Goal: Information Seeking & Learning: Learn about a topic

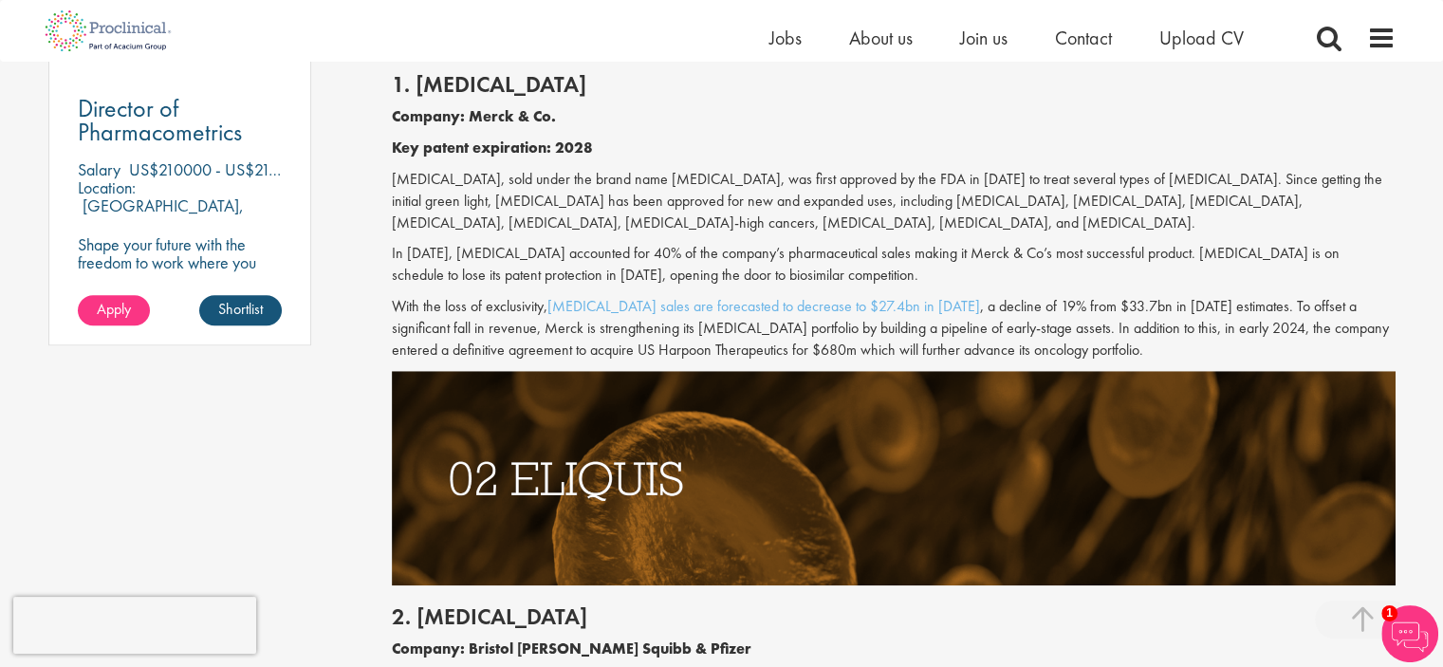
scroll to position [1423, 0]
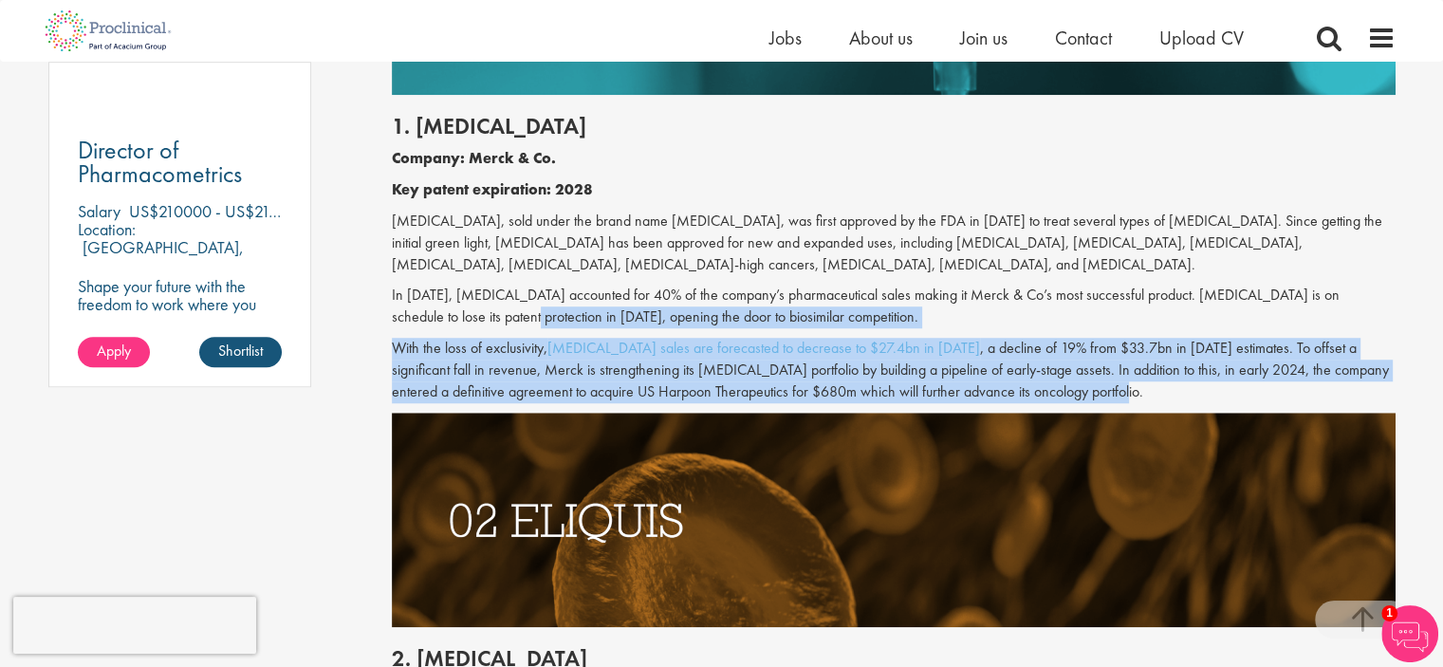
drag, startPoint x: 1024, startPoint y: 386, endPoint x: 463, endPoint y: 316, distance: 565.1
click at [462, 316] on div "1. [MEDICAL_DATA] Company: Merck & Co. Key patent expiration: 2028 [MEDICAL_DAT…" at bounding box center [894, 254] width 1032 height 318
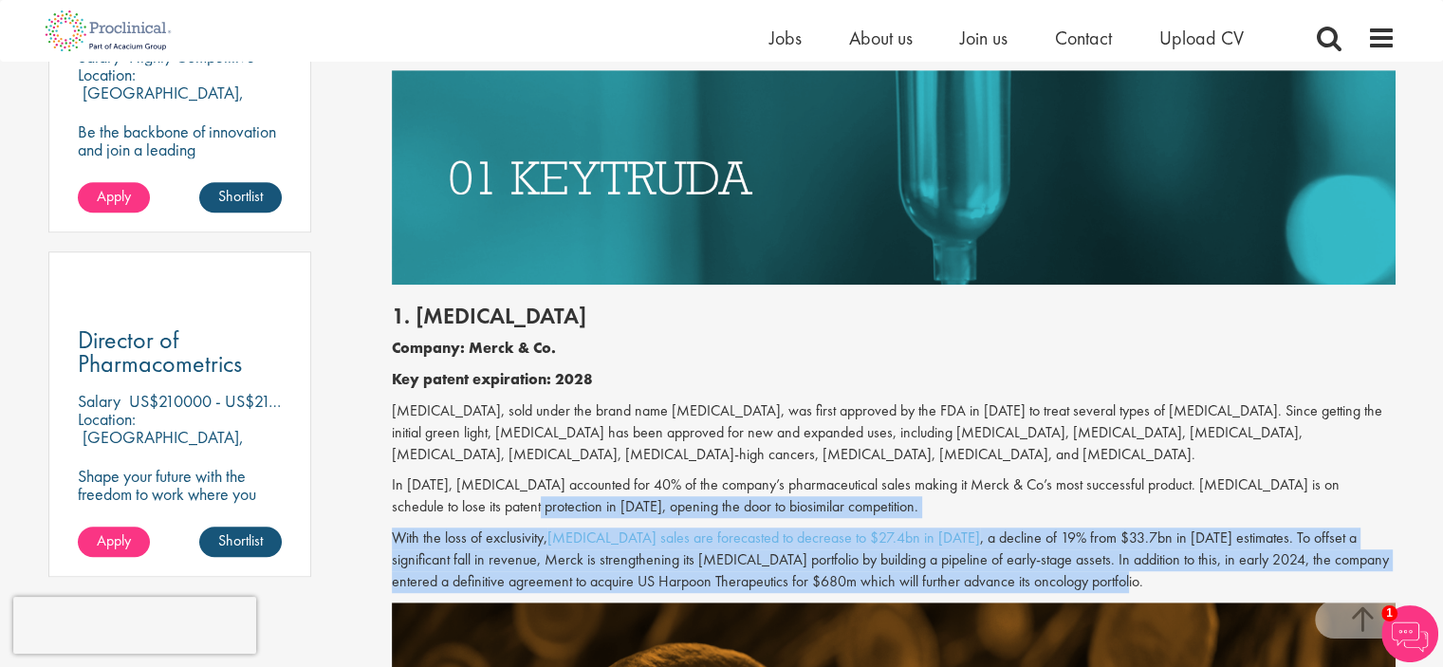
scroll to position [1328, 0]
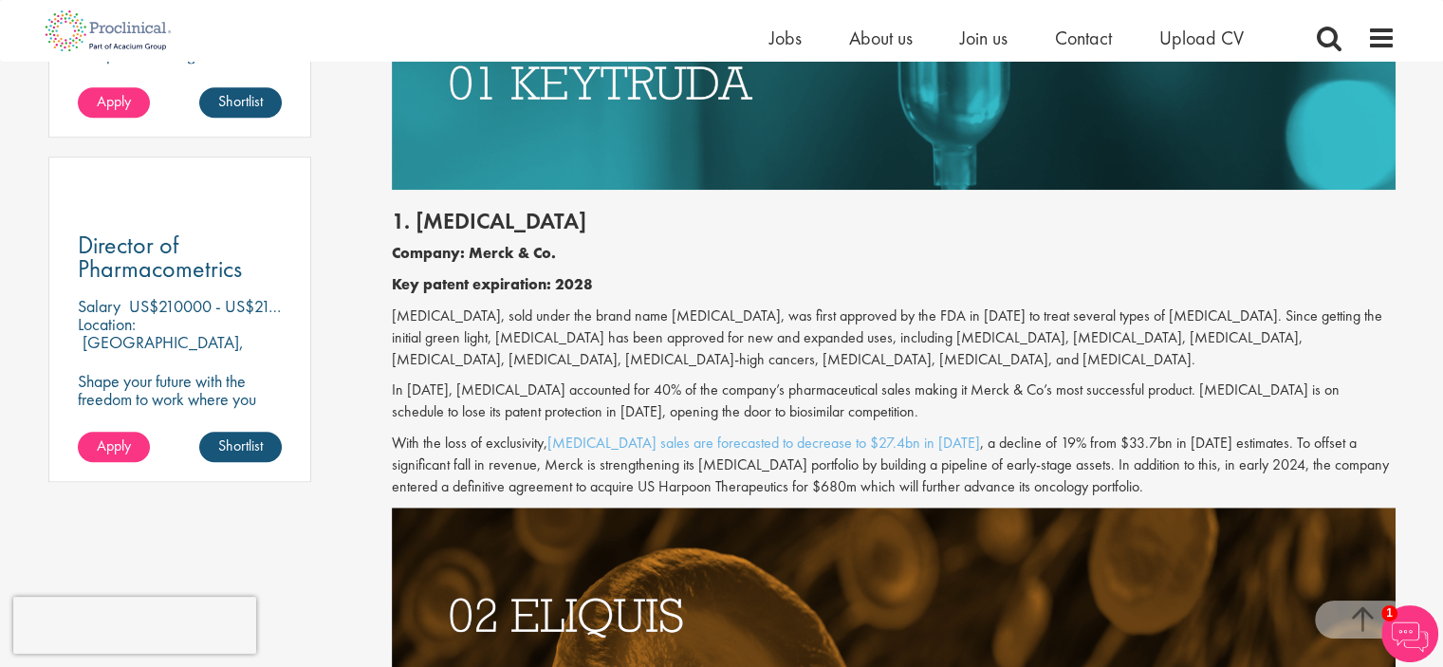
click at [831, 308] on p "[MEDICAL_DATA], sold under the brand name [MEDICAL_DATA], was first approved by…" at bounding box center [894, 337] width 1004 height 65
drag, startPoint x: 455, startPoint y: 317, endPoint x: 546, endPoint y: 380, distance: 111.1
click at [501, 322] on p "[MEDICAL_DATA], sold under the brand name [MEDICAL_DATA], was first approved by…" at bounding box center [894, 337] width 1004 height 65
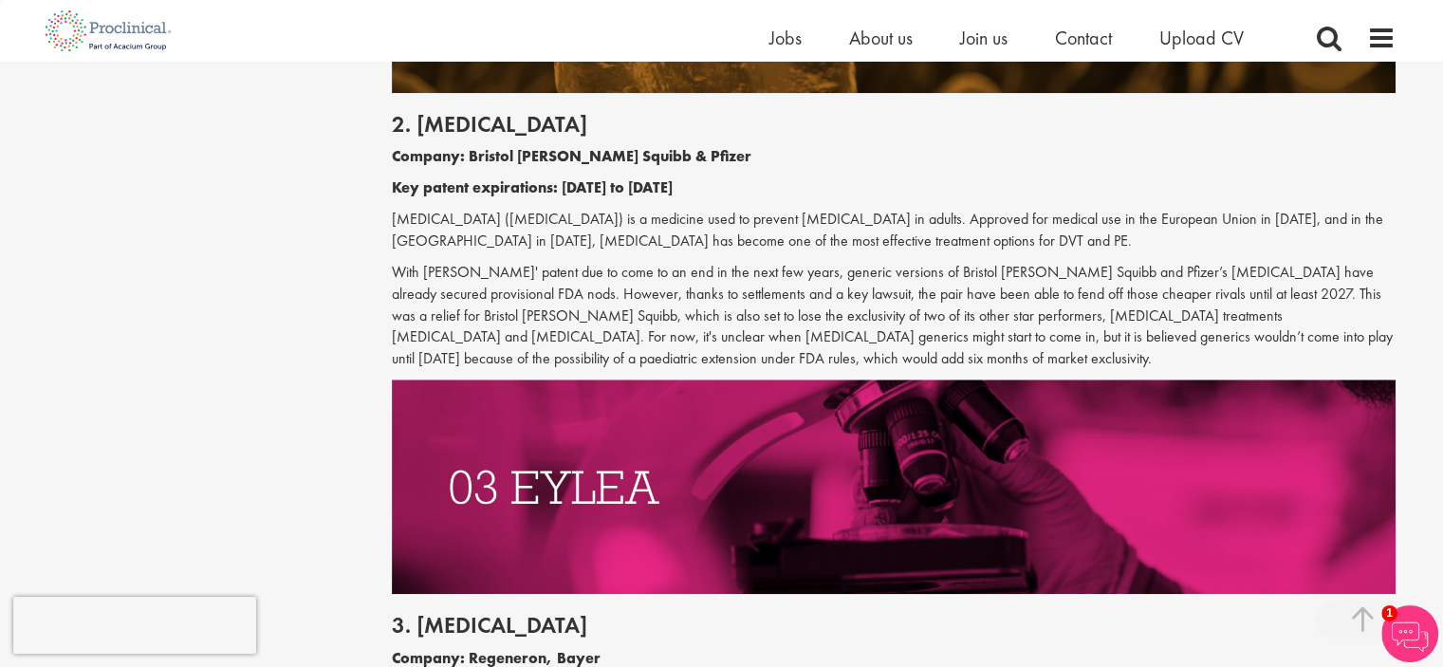
scroll to position [2087, 0]
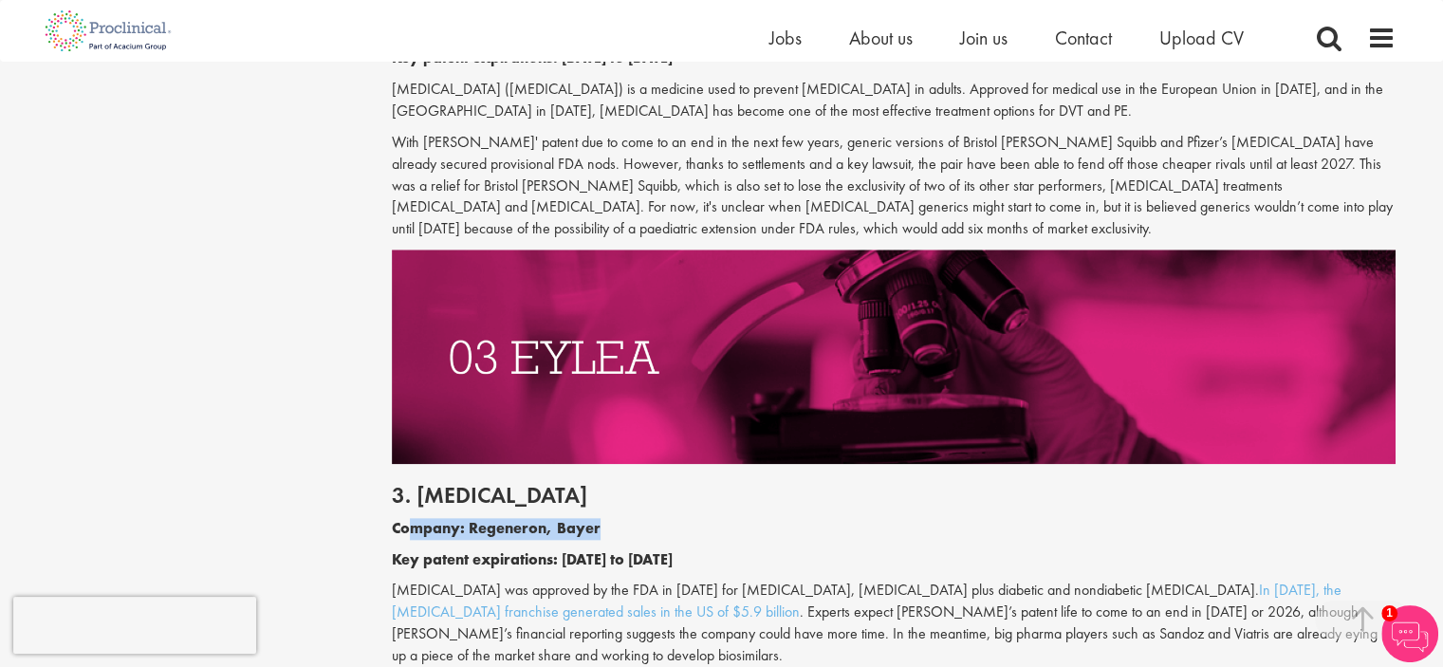
drag, startPoint x: 606, startPoint y: 534, endPoint x: 415, endPoint y: 516, distance: 192.5
click at [415, 516] on div "3. [MEDICAL_DATA] Company: Regeneron, Bayer Key patent expirations: [DATE] to […" at bounding box center [894, 596] width 1032 height 265
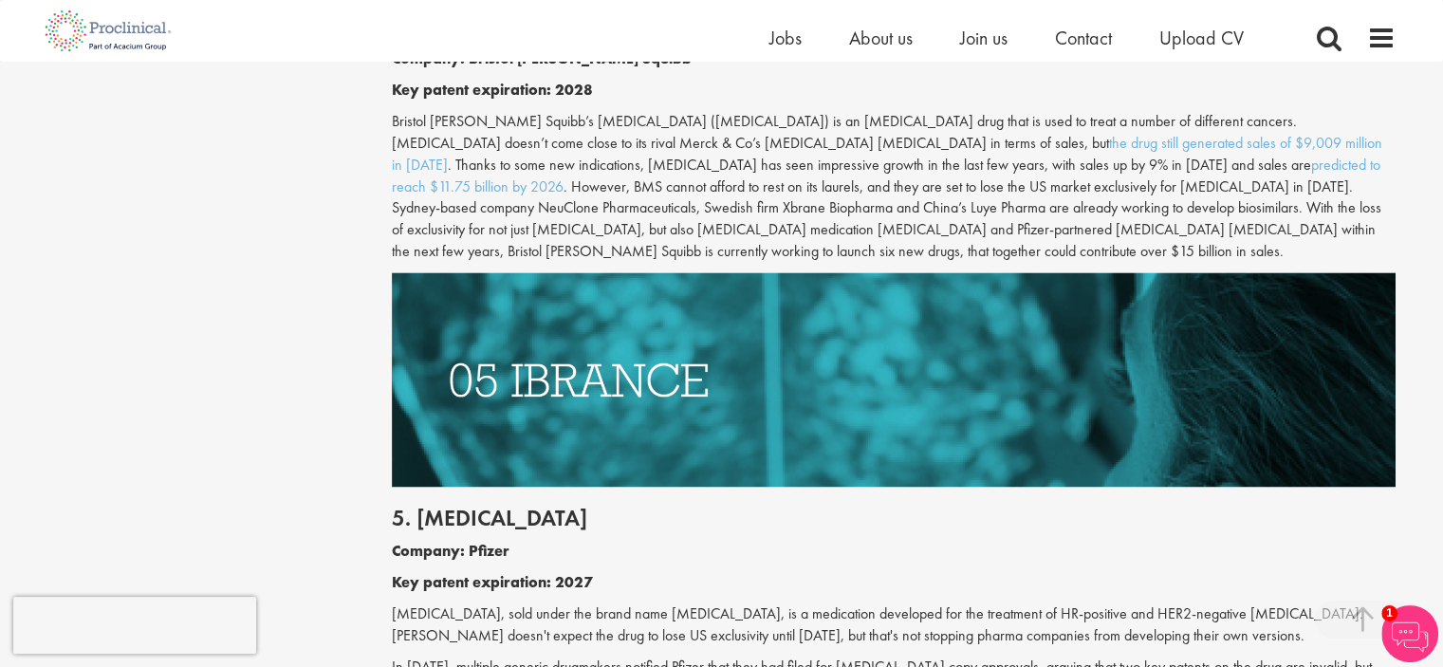
scroll to position [3131, 0]
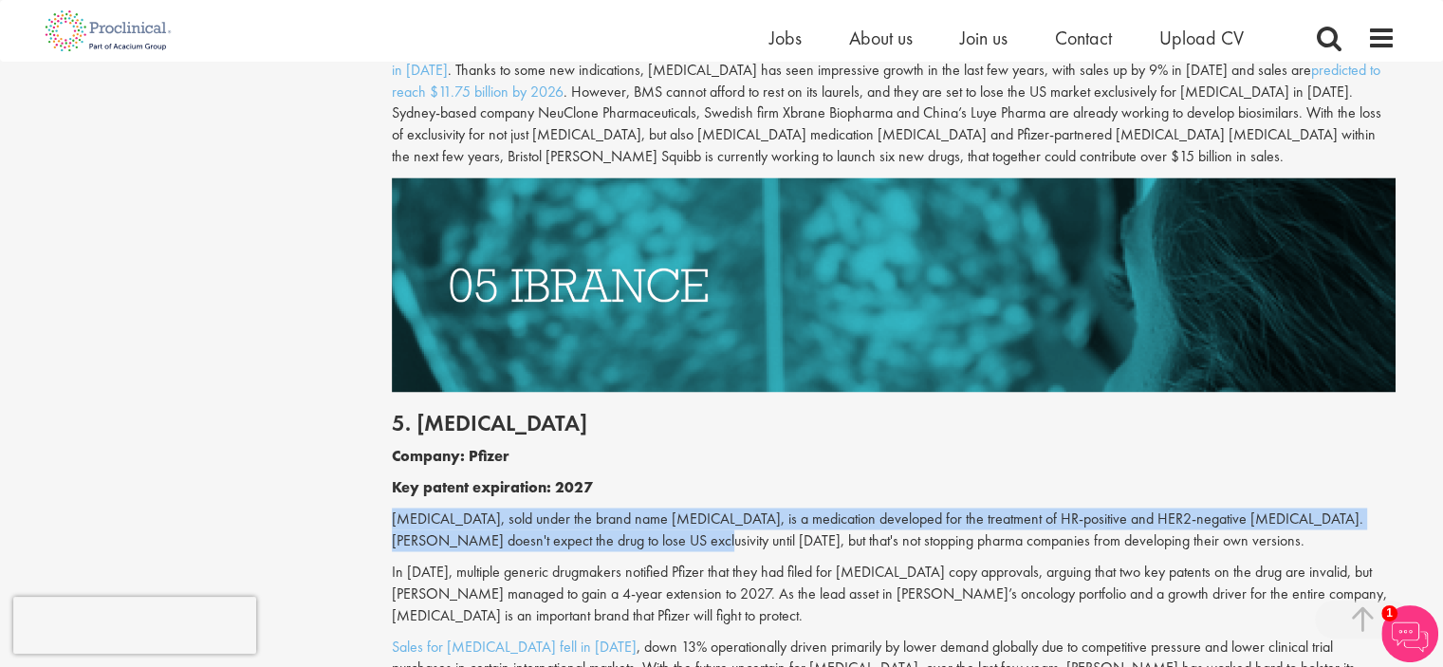
drag, startPoint x: 606, startPoint y: 495, endPoint x: 371, endPoint y: 458, distance: 238.2
click at [371, 458] on div "Content types Quizzes Blogs Guidebooks Videos Infographics Case studies Press r…" at bounding box center [722, 352] width 1376 height 6560
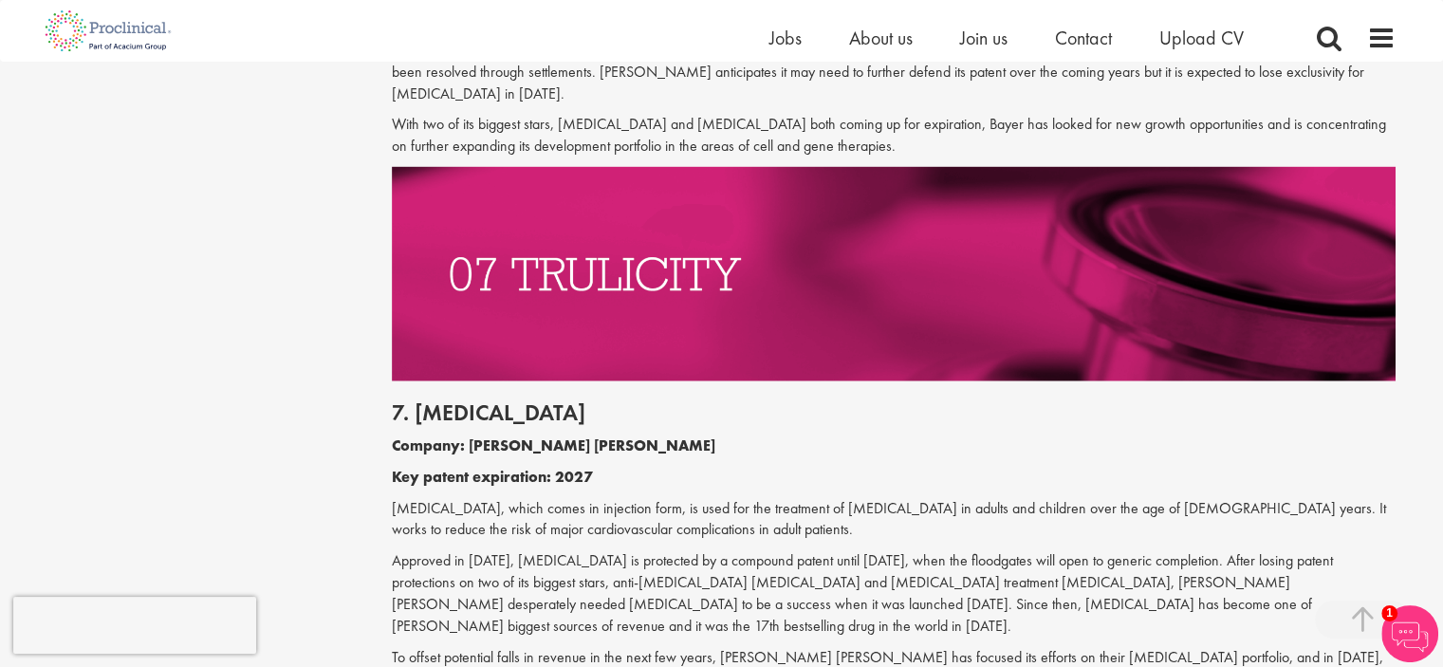
scroll to position [4269, 0]
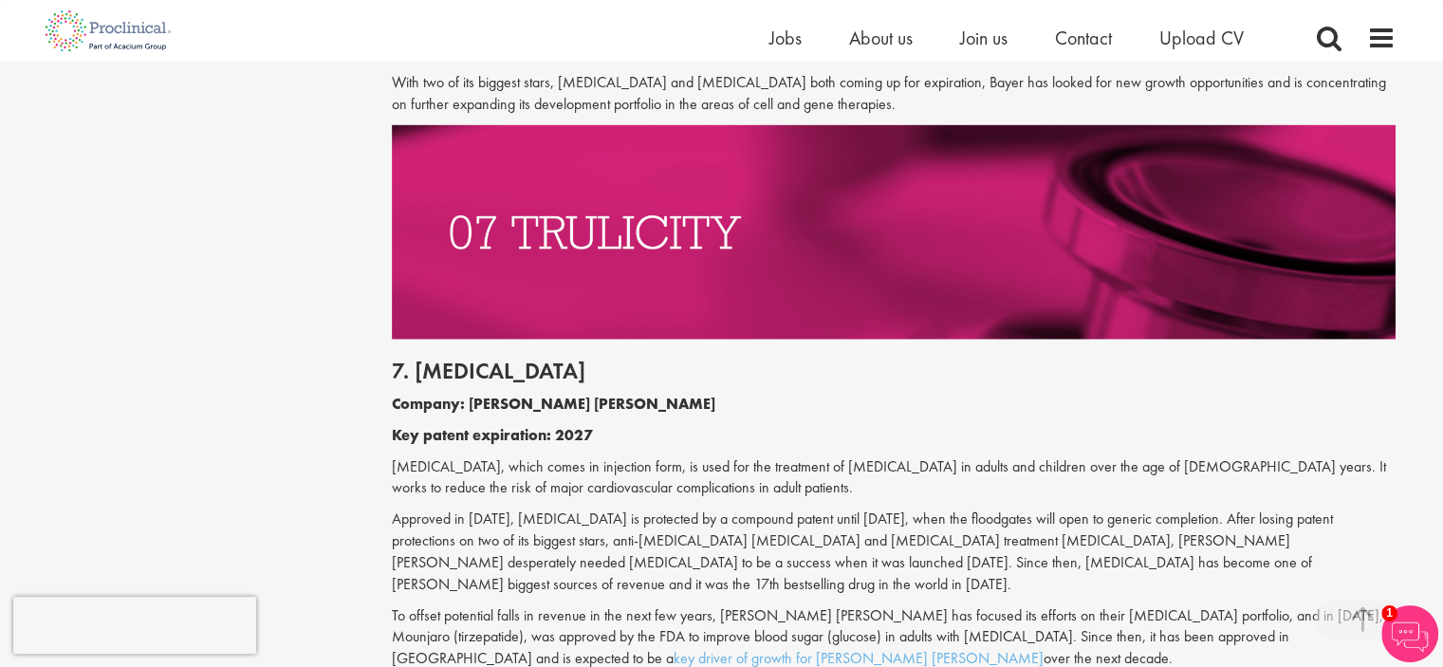
click at [515, 605] on p "To offset potential falls in revenue in the next few years, [PERSON_NAME] [PERS…" at bounding box center [894, 637] width 1004 height 65
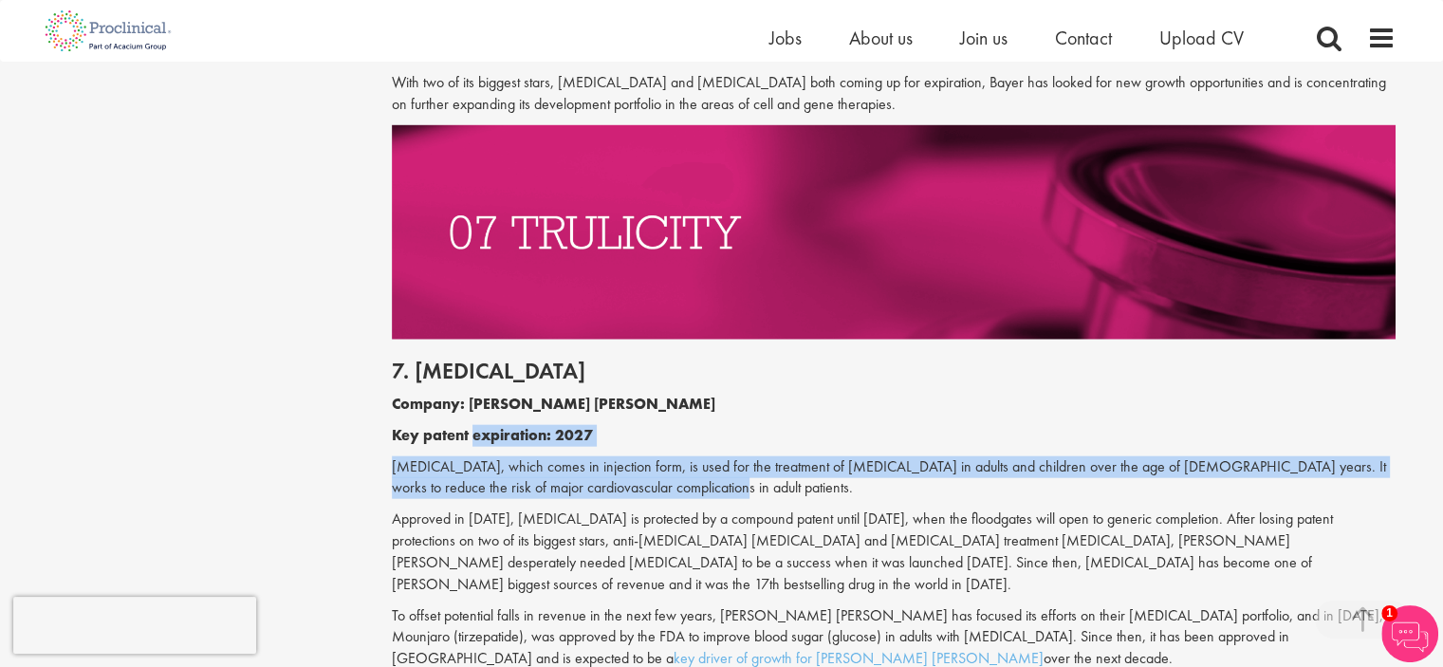
drag, startPoint x: 665, startPoint y: 405, endPoint x: 471, endPoint y: 330, distance: 208.4
click at [471, 340] on div "7. [MEDICAL_DATA] Company: [PERSON_NAME] [PERSON_NAME] Key patent expiration: 2…" at bounding box center [894, 510] width 1032 height 340
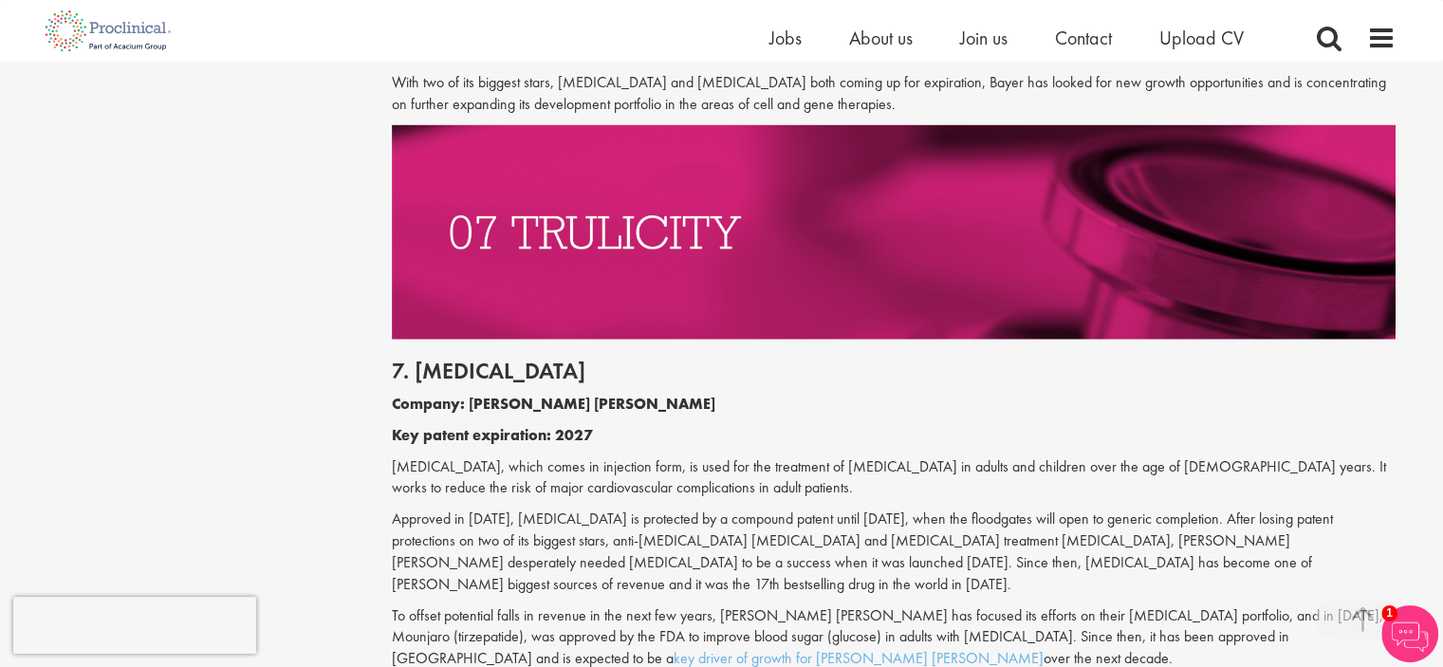
click at [417, 359] on h2 "7. [MEDICAL_DATA]" at bounding box center [894, 371] width 1004 height 25
drag, startPoint x: 394, startPoint y: 287, endPoint x: 550, endPoint y: 547, distance: 304.3
click at [550, 547] on div "7. [MEDICAL_DATA] Company: [PERSON_NAME] [PERSON_NAME] Key patent expiration: 2…" at bounding box center [894, 510] width 1032 height 340
click at [546, 605] on p "To offset potential falls in revenue in the next few years, [PERSON_NAME] [PERS…" at bounding box center [894, 637] width 1004 height 65
click at [543, 605] on p "To offset potential falls in revenue in the next few years, [PERSON_NAME] [PERS…" at bounding box center [894, 637] width 1004 height 65
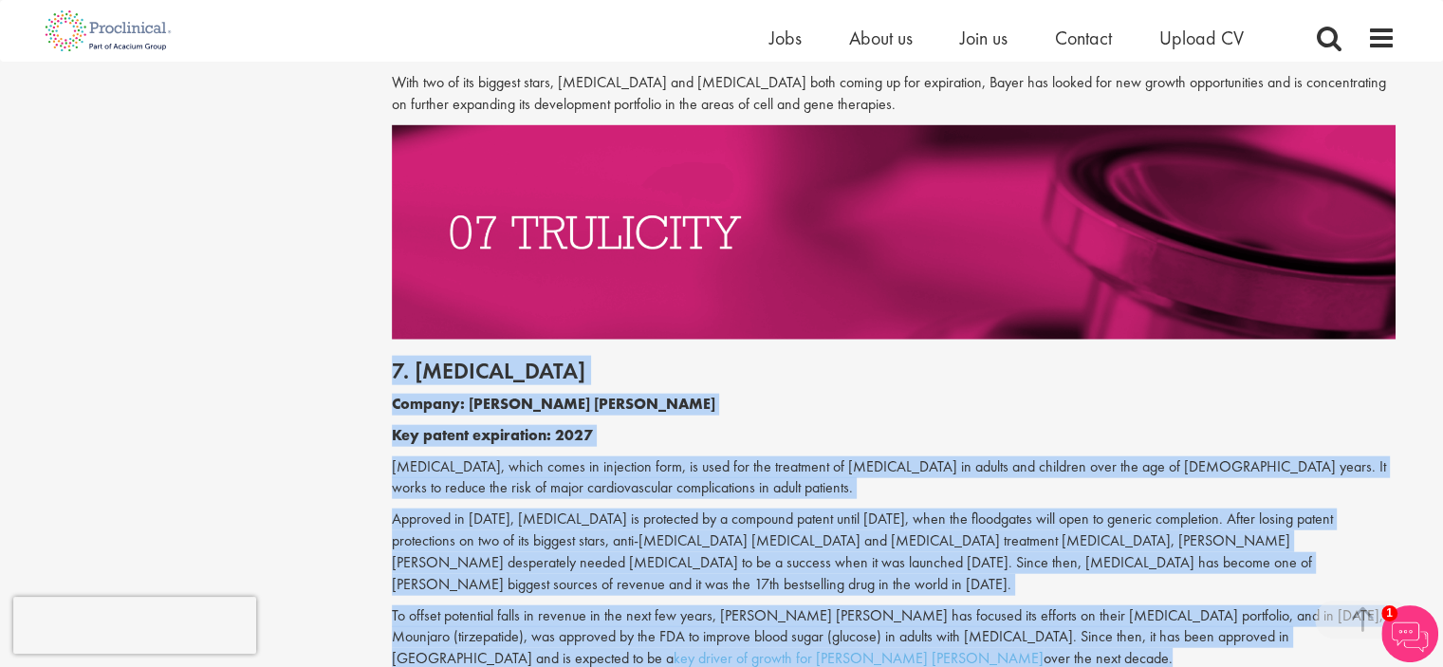
drag, startPoint x: 516, startPoint y: 553, endPoint x: 393, endPoint y: 272, distance: 306.7
click at [393, 340] on div "7. [MEDICAL_DATA] Company: [PERSON_NAME] [PERSON_NAME] Key patent expiration: 2…" at bounding box center [894, 510] width 1032 height 340
click at [468, 425] on b "Key patent expiration: 2027" at bounding box center [492, 435] width 201 height 20
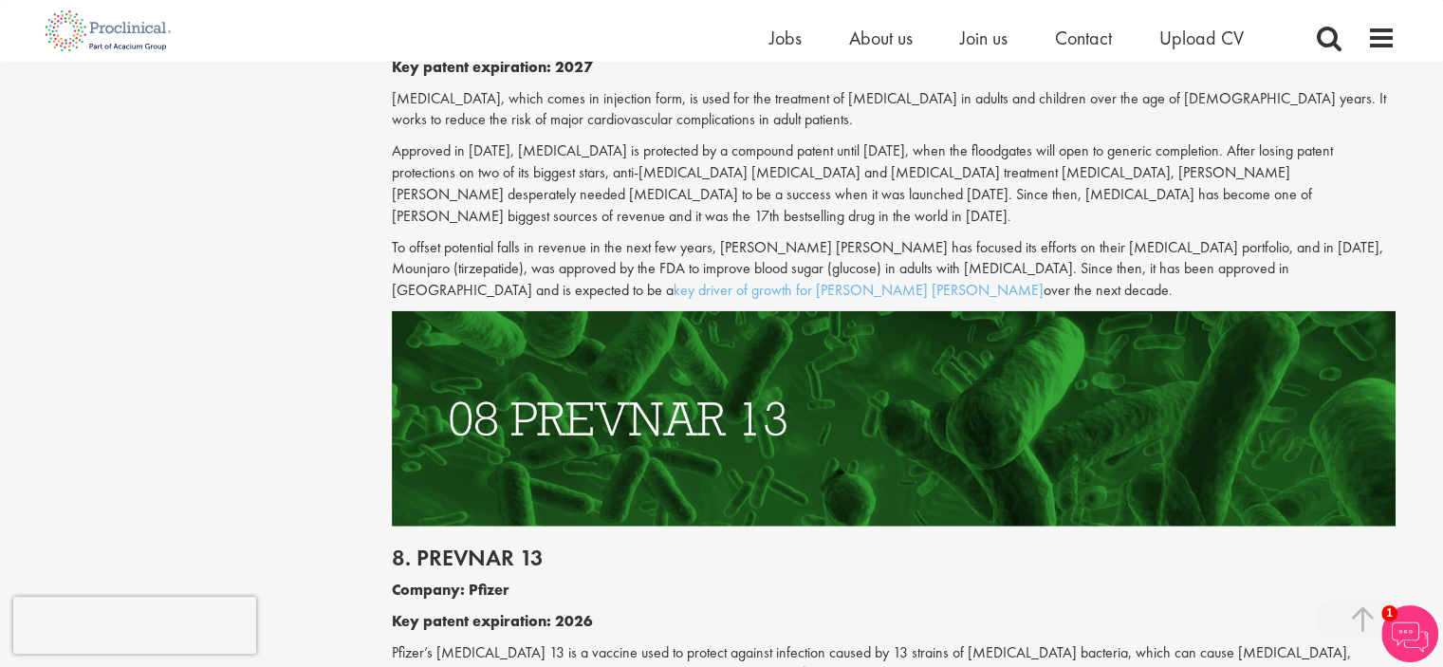
scroll to position [4744, 0]
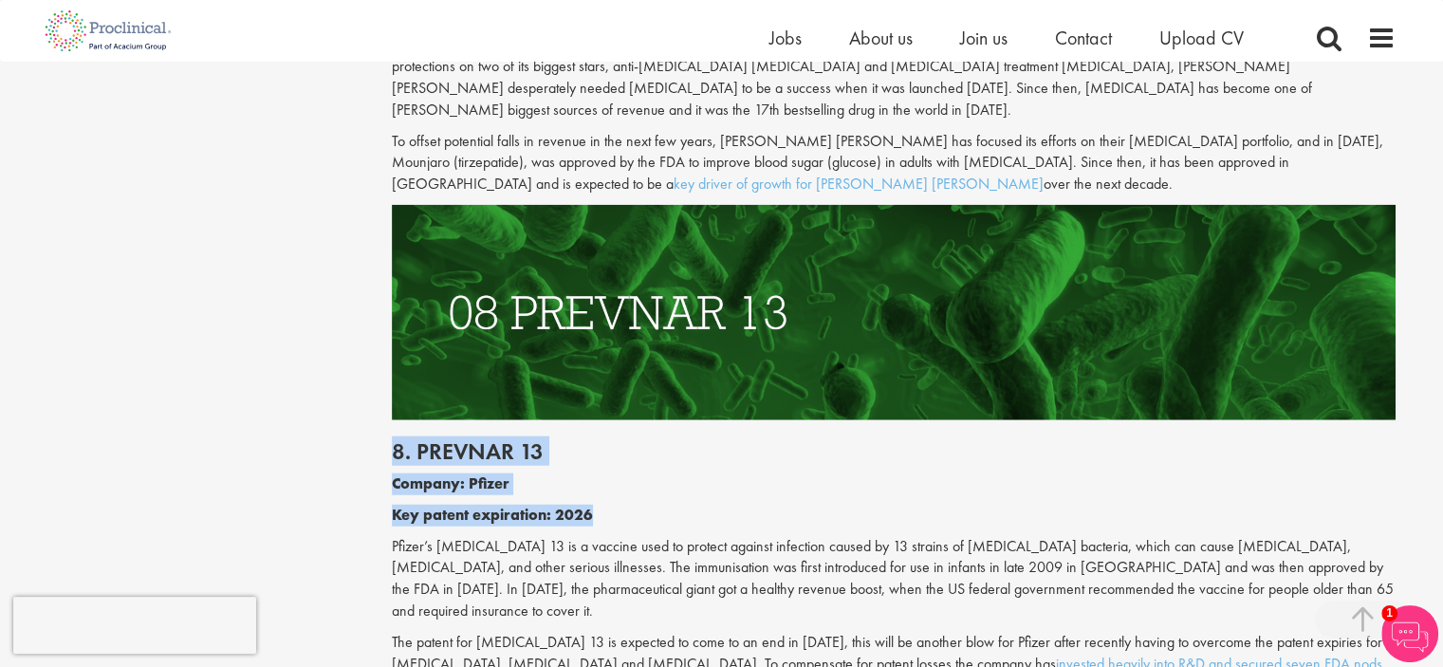
drag, startPoint x: 600, startPoint y: 407, endPoint x: 377, endPoint y: 342, distance: 232.1
click at [644, 505] on p "Key patent expiration: 2026" at bounding box center [894, 516] width 1004 height 22
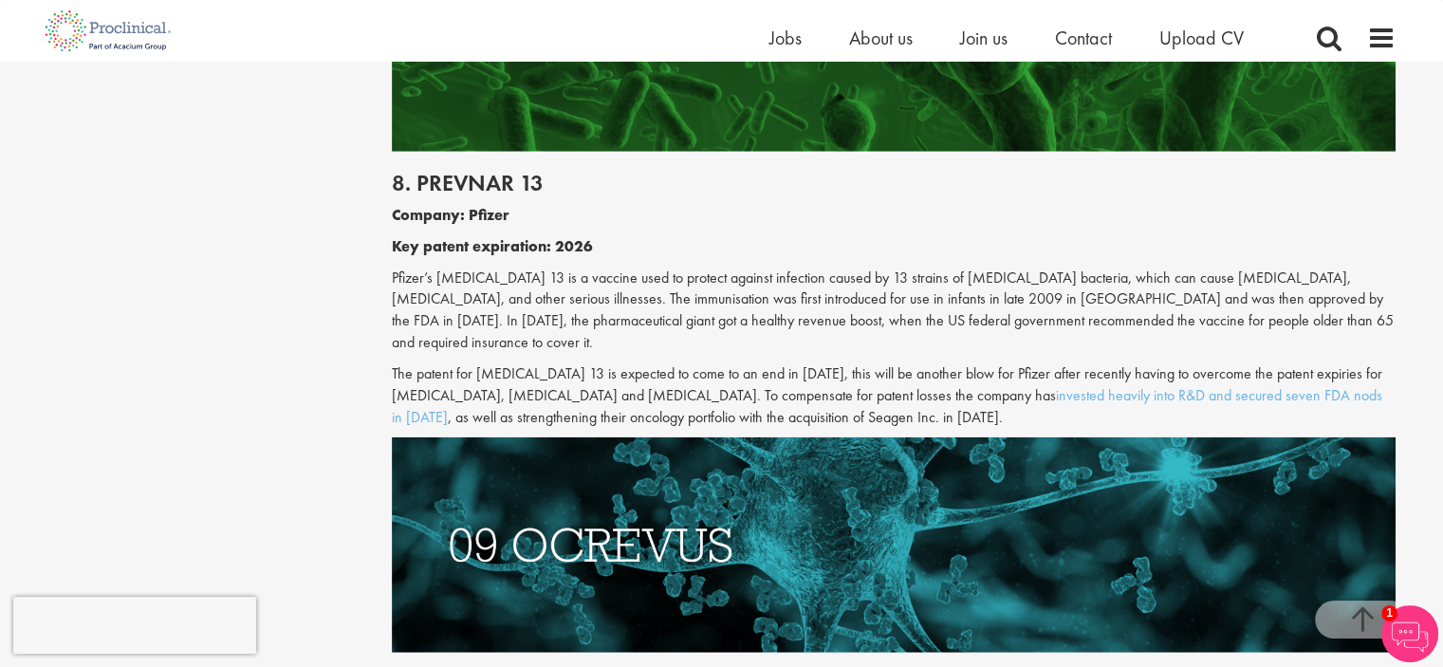
scroll to position [5218, 0]
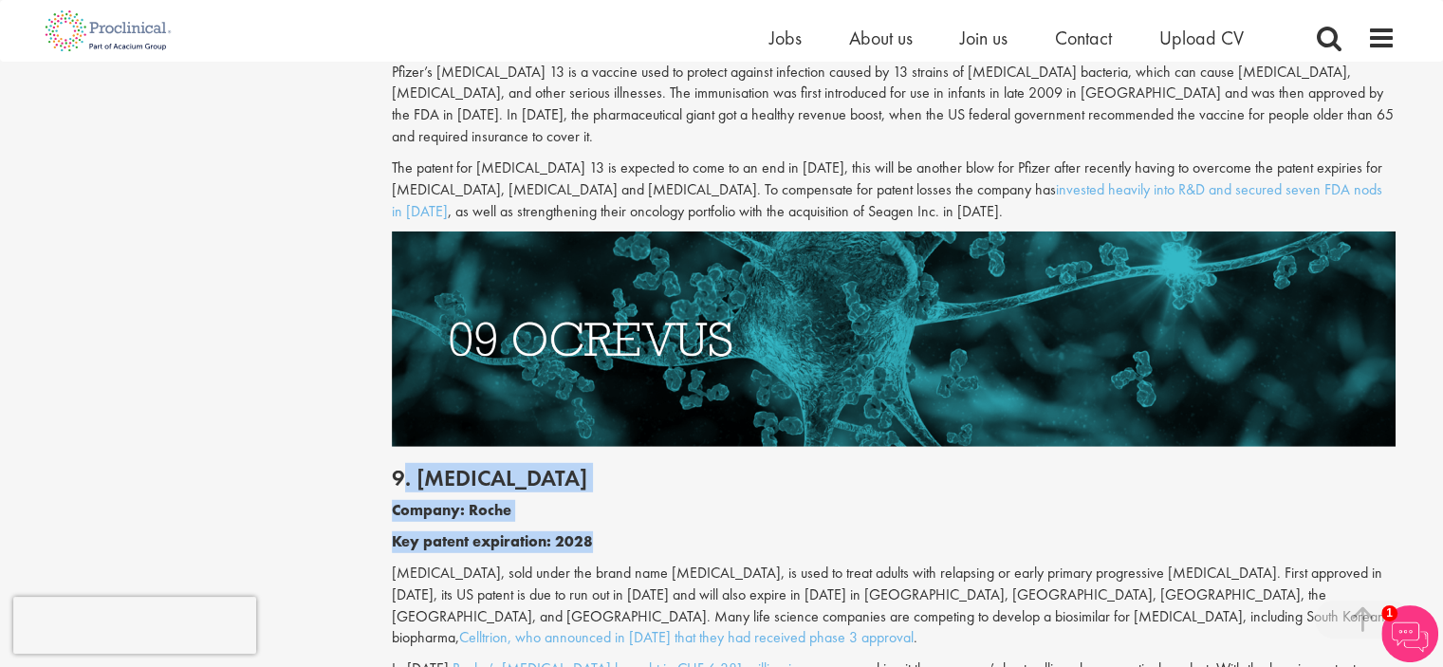
drag, startPoint x: 600, startPoint y: 413, endPoint x: 398, endPoint y: 351, distance: 210.4
click at [400, 447] on div "9. [MEDICAL_DATA] Company: Roche Key patent expiration: 2028 [MEDICAL_DATA], so…" at bounding box center [894, 601] width 1032 height 308
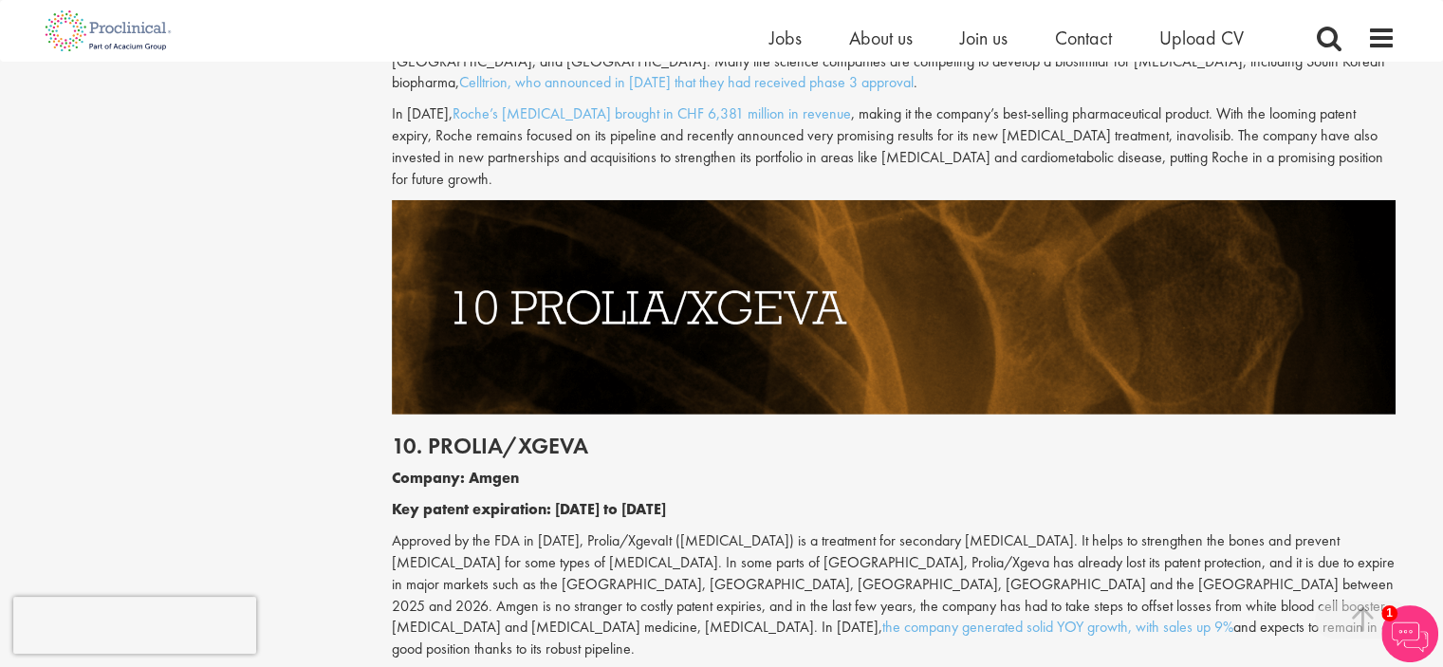
scroll to position [5787, 0]
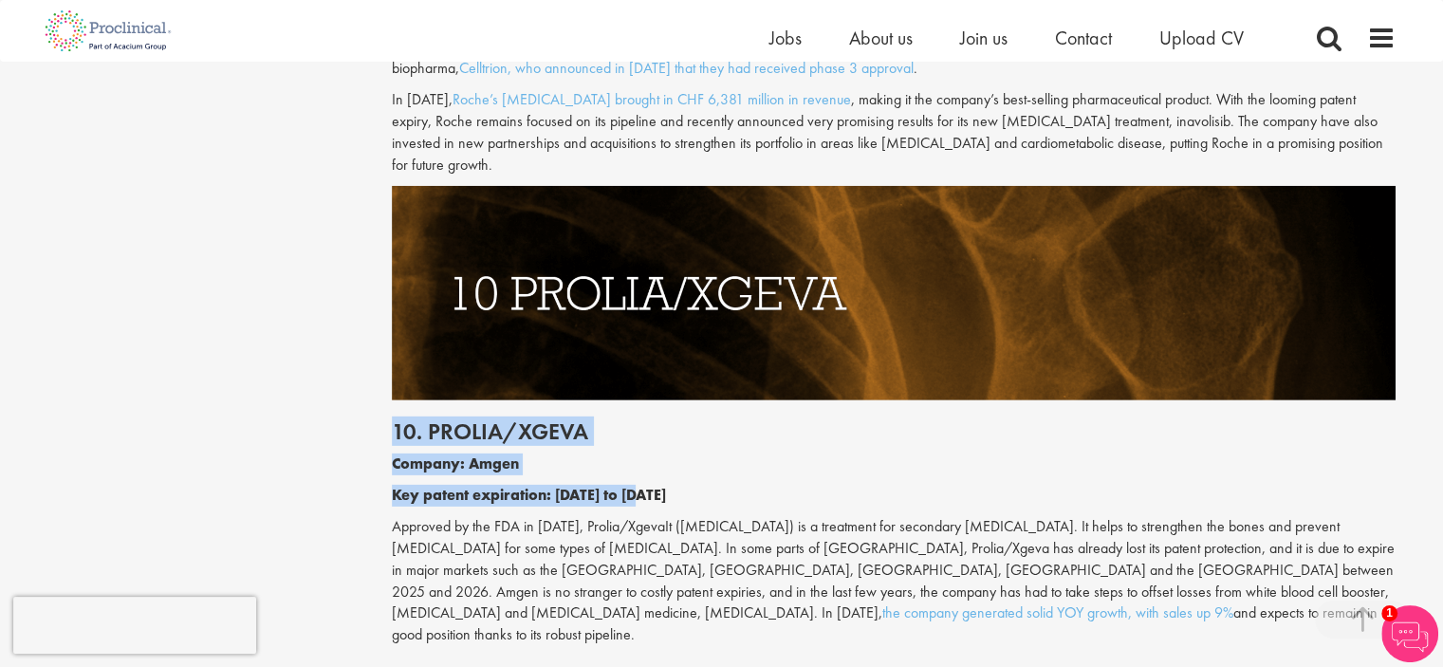
drag, startPoint x: 668, startPoint y: 351, endPoint x: 397, endPoint y: 284, distance: 279.6
click at [397, 400] on div "10. Prolia/Xgeva Company: Amgen Key patent expiration: [DATE] to [DATE] Approve…" at bounding box center [894, 527] width 1032 height 255
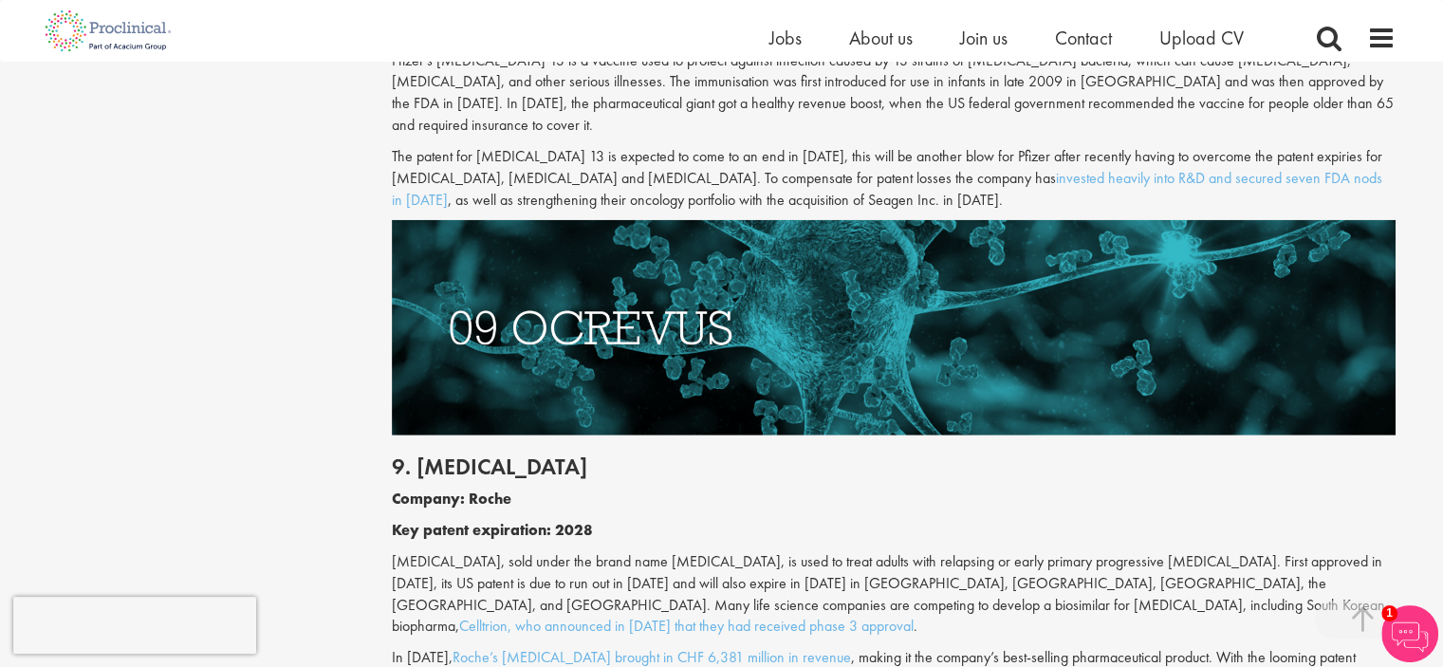
scroll to position [4850, 0]
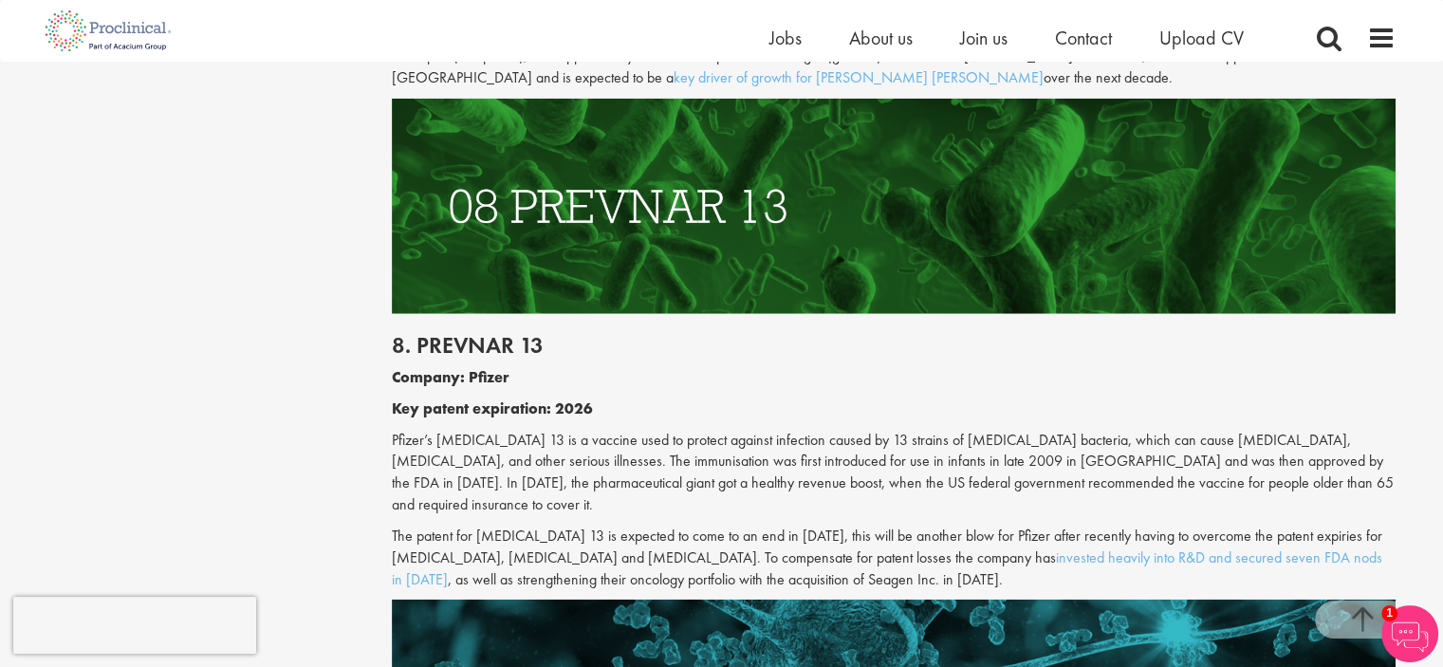
drag, startPoint x: 737, startPoint y: 436, endPoint x: 391, endPoint y: 231, distance: 402.4
click at [391, 314] on div "8. [MEDICAL_DATA] 13 Company: Pfizer Key patent expiration: 2026 Pfizer’s [MEDI…" at bounding box center [894, 457] width 1032 height 287
